Goal: Task Accomplishment & Management: Use online tool/utility

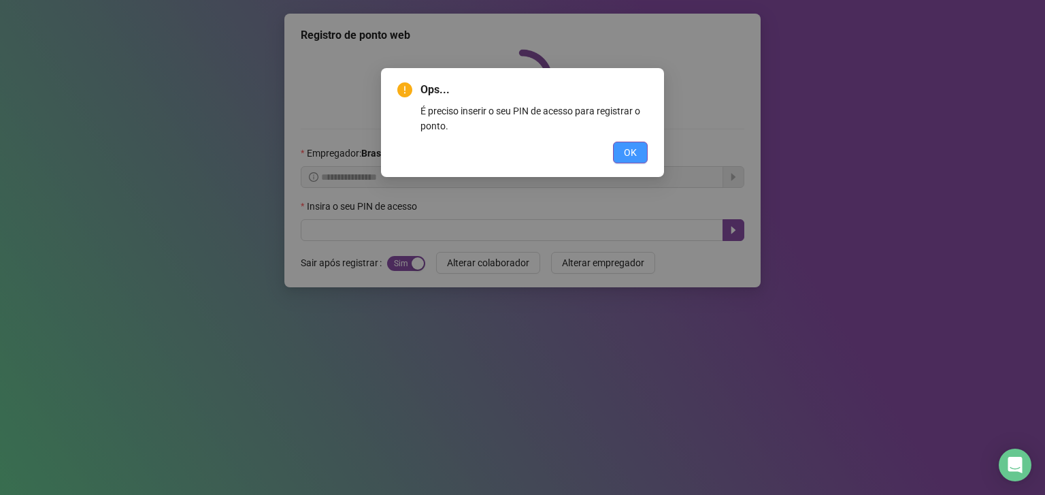
click at [630, 150] on span "OK" at bounding box center [630, 152] width 13 height 15
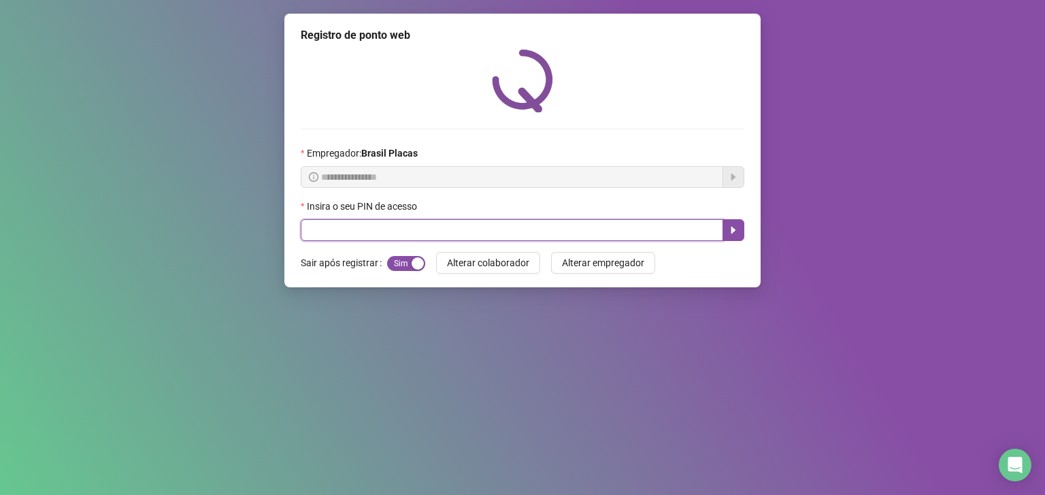
click at [553, 225] on input "text" at bounding box center [512, 230] width 423 height 22
type input "*****"
click at [730, 225] on button "button" at bounding box center [734, 230] width 22 height 22
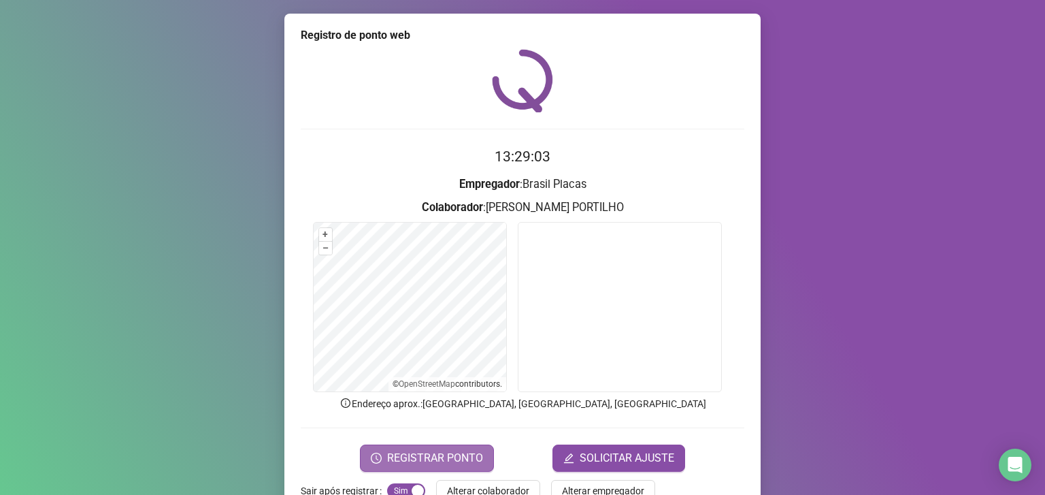
click at [466, 456] on span "REGISTRAR PONTO" at bounding box center [435, 458] width 96 height 16
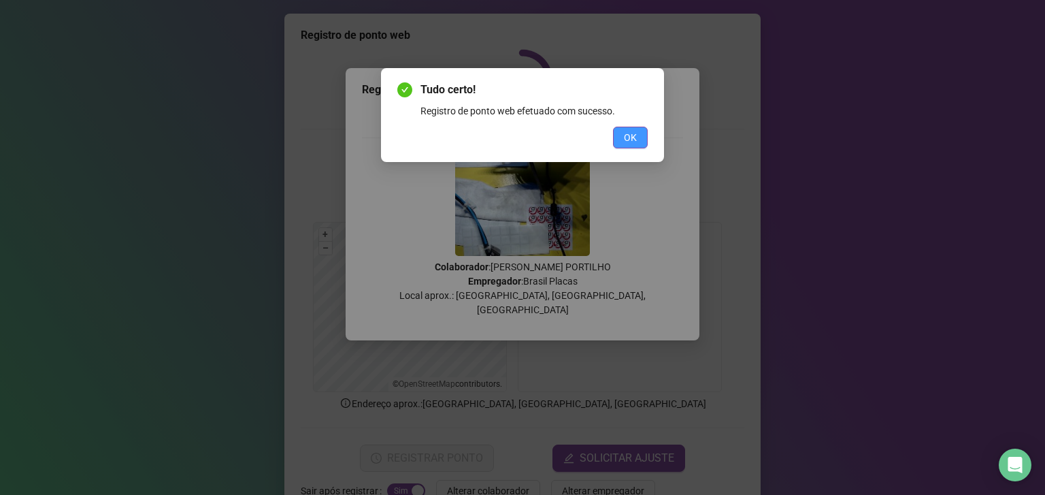
click at [626, 136] on span "OK" at bounding box center [630, 137] width 13 height 15
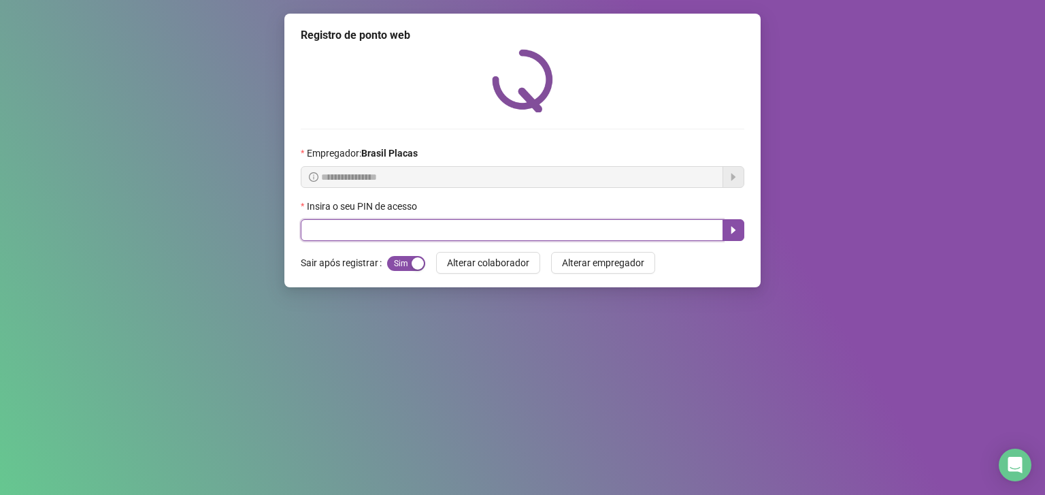
click at [370, 224] on input "text" at bounding box center [512, 230] width 423 height 22
type input "*****"
click at [733, 231] on icon "caret-right" at bounding box center [734, 230] width 5 height 7
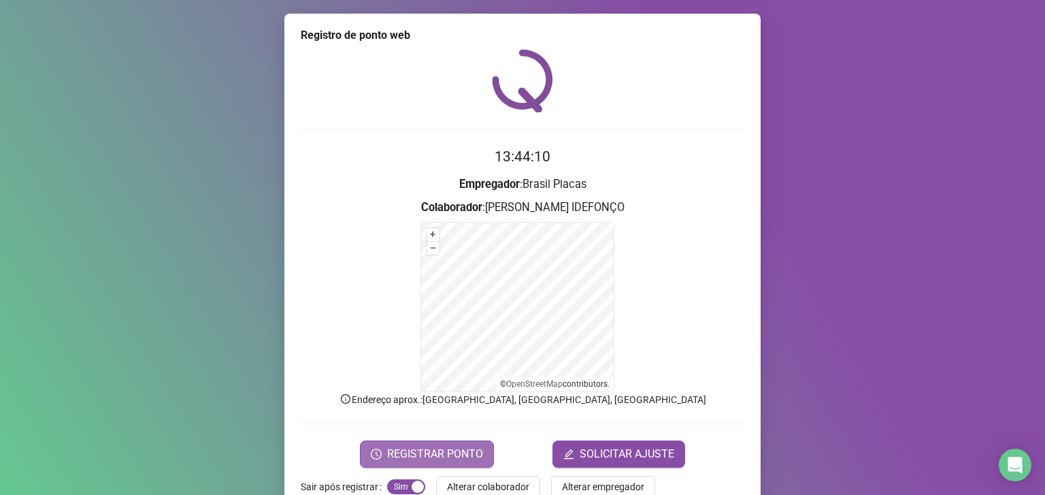
click at [466, 444] on button "REGISTRAR PONTO" at bounding box center [427, 453] width 134 height 27
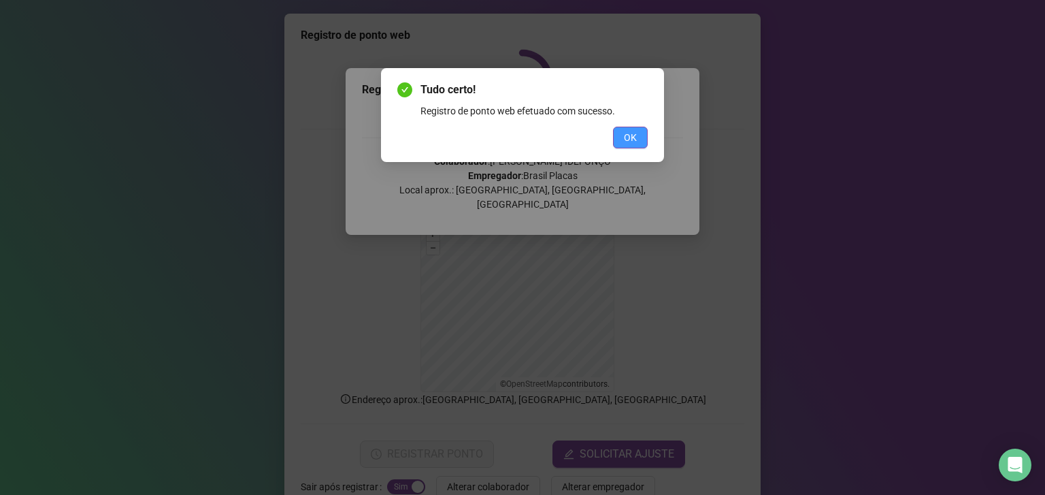
click at [632, 133] on span "OK" at bounding box center [630, 137] width 13 height 15
